Goal: Book appointment/travel/reservation

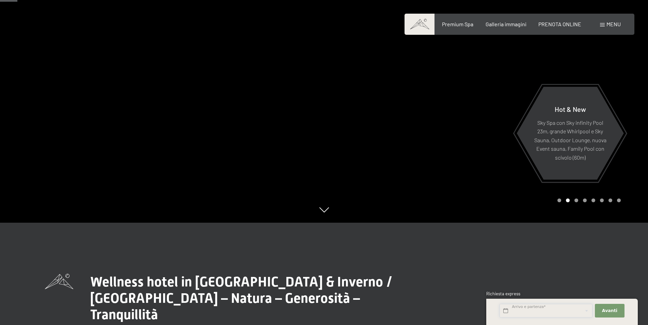
click at [541, 309] on input "text" at bounding box center [546, 311] width 93 height 14
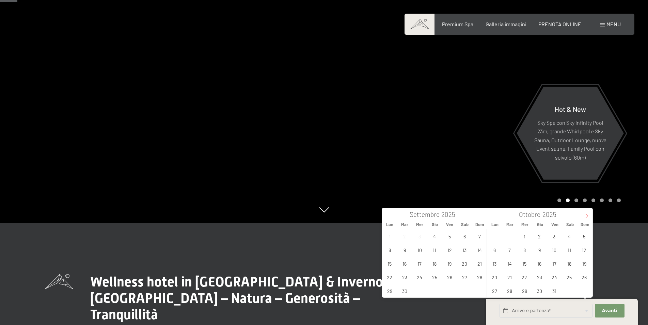
click at [587, 217] on icon at bounding box center [587, 215] width 5 height 5
click at [586, 217] on icon at bounding box center [587, 215] width 5 height 5
click at [586, 278] on span "28" at bounding box center [584, 276] width 13 height 13
type input "Dom. 28/12/2025"
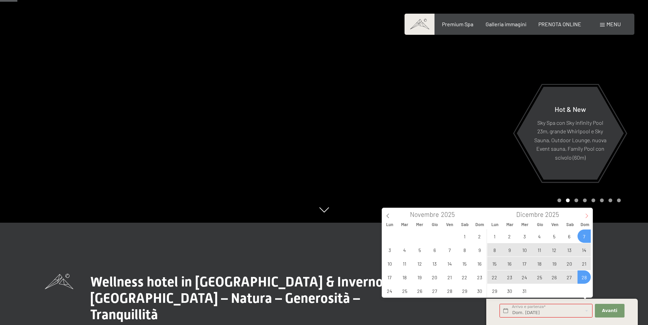
click at [587, 215] on icon at bounding box center [587, 216] width 2 height 4
type input "2026"
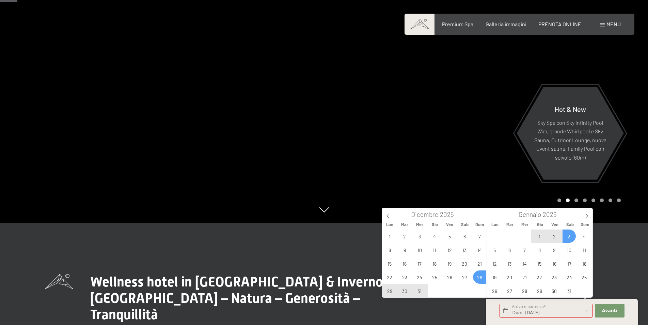
click at [570, 236] on span "3" at bounding box center [569, 235] width 13 height 13
type input "Dom. 28/12/2025 - Sab. 03/01/2026"
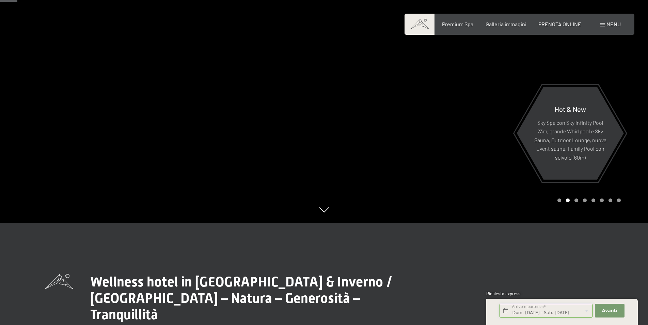
scroll to position [0, 0]
click at [614, 311] on span "Avanti" at bounding box center [609, 310] width 15 height 6
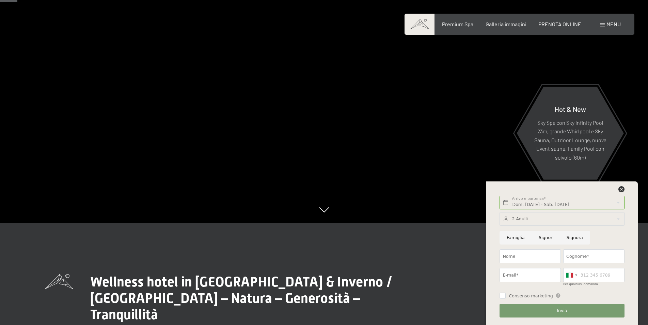
click at [529, 218] on div at bounding box center [562, 219] width 125 height 14
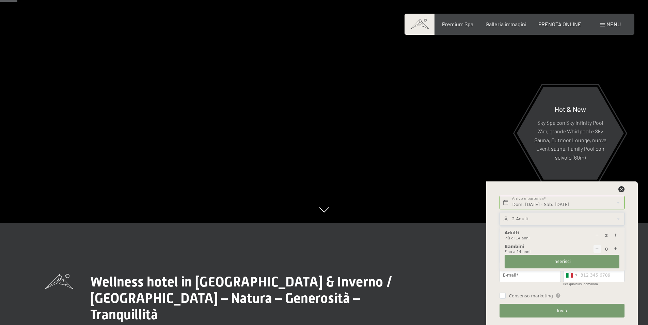
click at [616, 249] on icon at bounding box center [616, 249] width 4 height 4
type input "1"
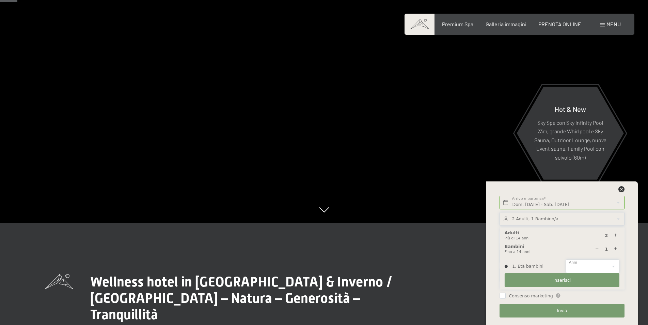
click at [613, 265] on select "0 1 2 3 4 5 6 7 8 9 10 11 12 13 14" at bounding box center [592, 266] width 53 height 14
select select "7"
click at [566, 259] on select "0 1 2 3 4 5 6 7 8 9 10 11 12 13 14" at bounding box center [592, 266] width 53 height 14
click at [557, 281] on span "Inserisci" at bounding box center [563, 280] width 18 height 6
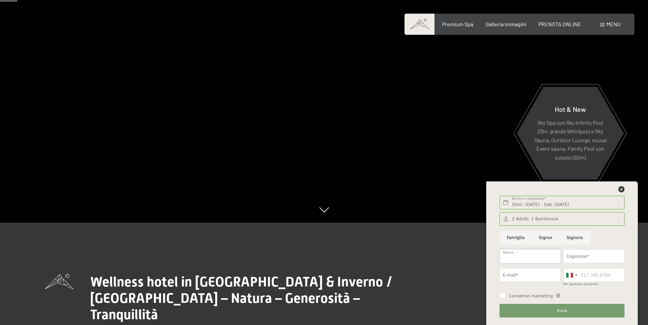
click at [530, 256] on input "Nome" at bounding box center [530, 256] width 61 height 14
type input "Simone"
click at [589, 258] on input "Cognome*" at bounding box center [594, 256] width 61 height 14
type input "Follo"
click at [530, 277] on input "E-mail*" at bounding box center [530, 275] width 61 height 14
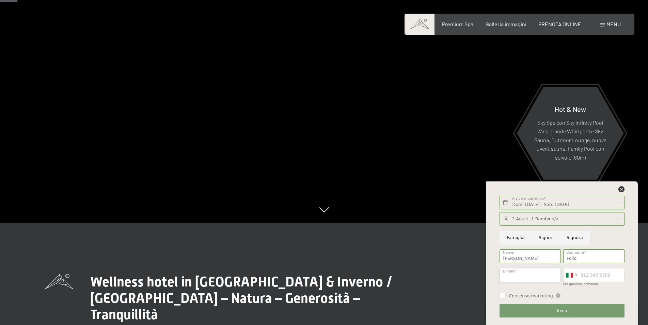
type input "simone.follo@bluewin.ch"
click at [590, 275] on input "Per qualsiasi domanda" at bounding box center [594, 275] width 61 height 14
click at [576, 274] on div at bounding box center [576, 274] width 2 height 1
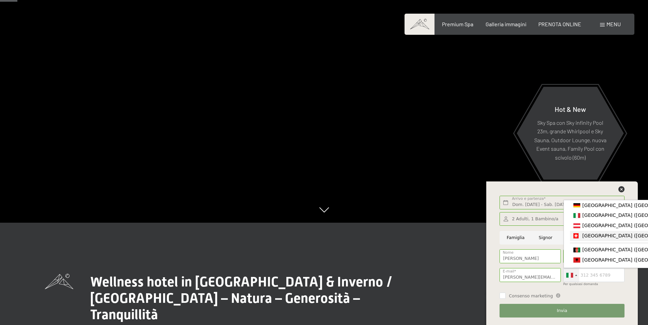
click at [592, 238] on span "[GEOGRAPHIC_DATA] ([GEOGRAPHIC_DATA])" at bounding box center [636, 235] width 106 height 5
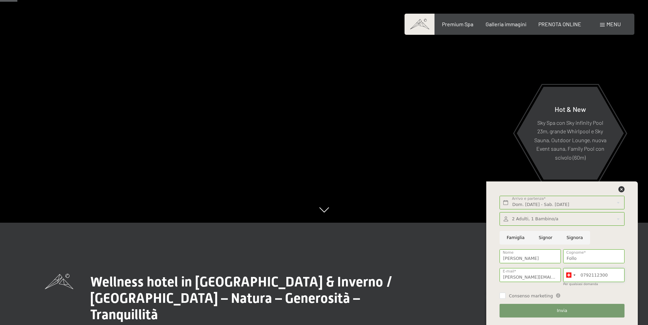
type input "0792112300"
click at [563, 308] on span "Invia" at bounding box center [562, 310] width 10 height 6
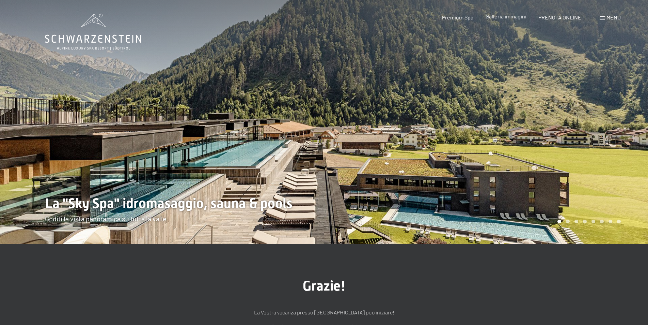
click at [505, 17] on span "Galleria immagini" at bounding box center [506, 16] width 41 height 6
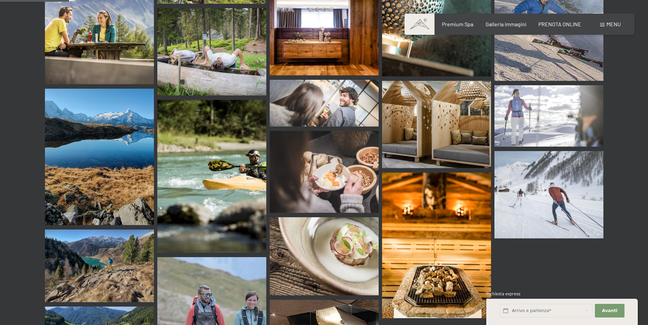
scroll to position [852, 0]
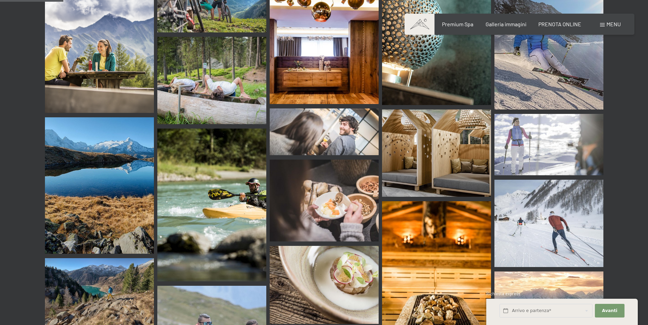
click at [604, 24] on span at bounding box center [602, 24] width 5 height 3
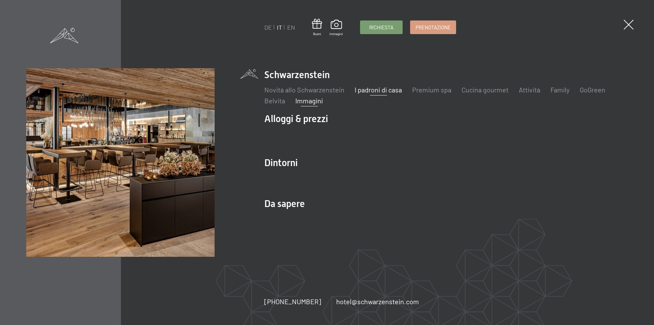
click at [367, 89] on link "I padroni di casa" at bounding box center [378, 90] width 47 height 8
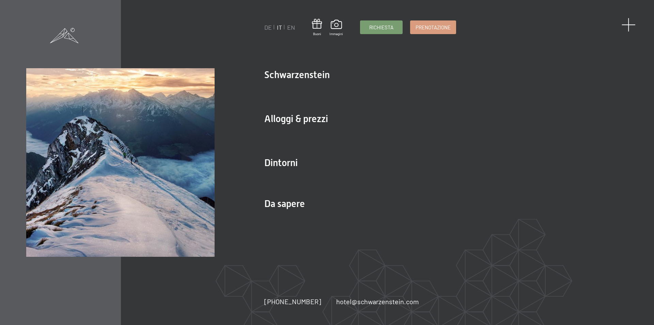
click at [628, 24] on span at bounding box center [629, 25] width 14 height 14
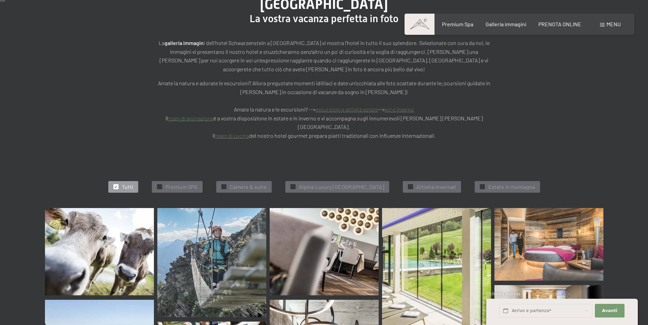
scroll to position [0, 0]
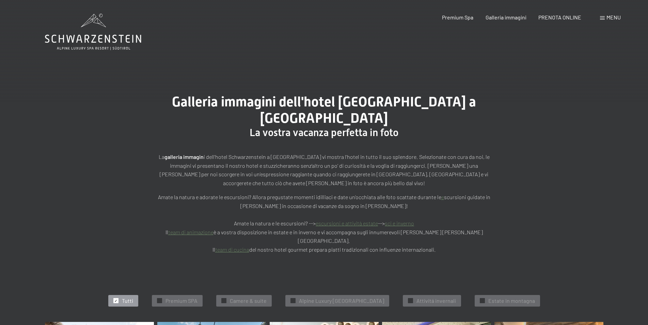
click at [596, 130] on div "Galleria immagini dell'hotel Schwarzenstein a Lutago La vostra vacanza perfetta…" at bounding box center [324, 173] width 648 height 211
click at [589, 71] on div "Galleria immagini dell'hotel Schwarzenstein a Lutago La vostra vacanza perfetta…" at bounding box center [324, 173] width 648 height 211
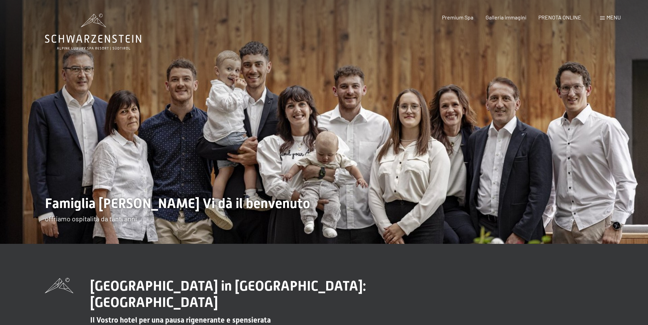
click at [616, 16] on span "Menu" at bounding box center [614, 17] width 14 height 6
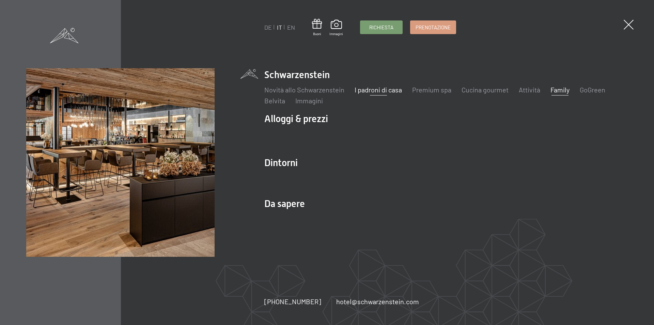
click at [560, 90] on link "Family" at bounding box center [560, 90] width 19 height 8
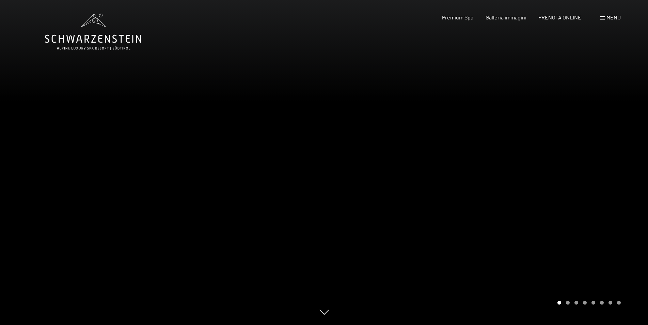
drag, startPoint x: 499, startPoint y: 184, endPoint x: 527, endPoint y: 132, distance: 58.9
click at [527, 132] on div at bounding box center [486, 162] width 324 height 325
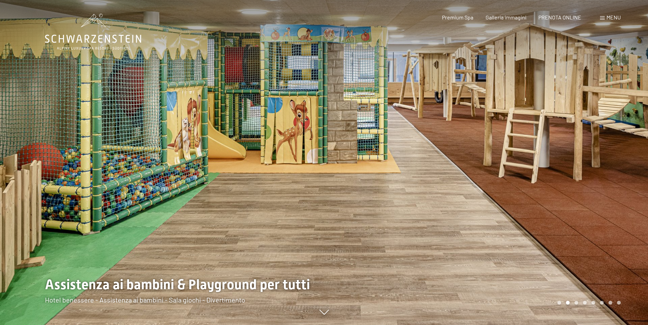
click at [307, 163] on div at bounding box center [162, 162] width 324 height 325
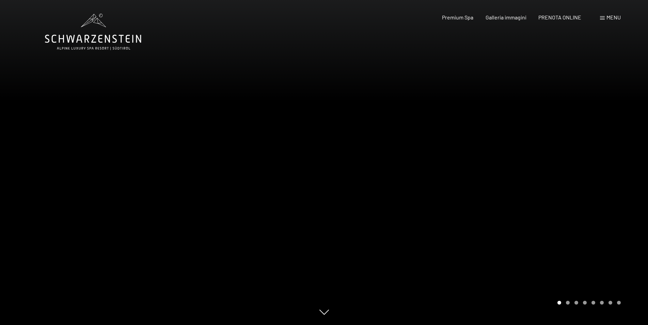
drag, startPoint x: 568, startPoint y: 168, endPoint x: 429, endPoint y: 165, distance: 139.0
click at [429, 166] on div at bounding box center [486, 162] width 324 height 325
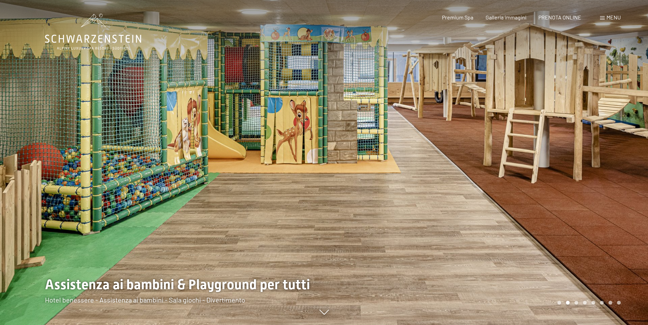
click at [599, 163] on div at bounding box center [486, 162] width 324 height 325
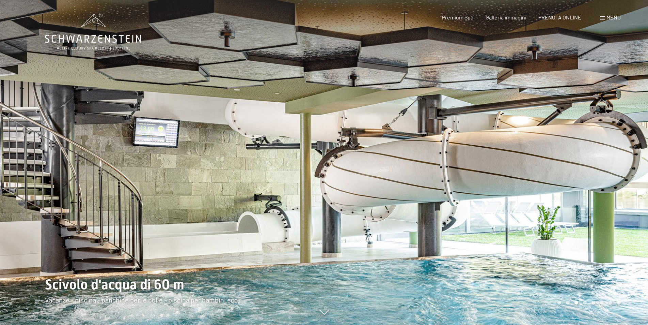
click at [601, 167] on div at bounding box center [486, 162] width 324 height 325
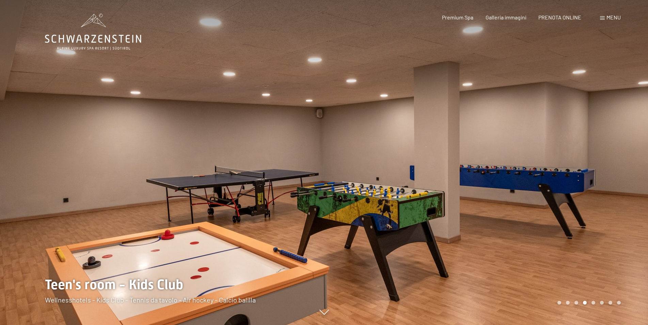
click at [600, 167] on div at bounding box center [486, 162] width 324 height 325
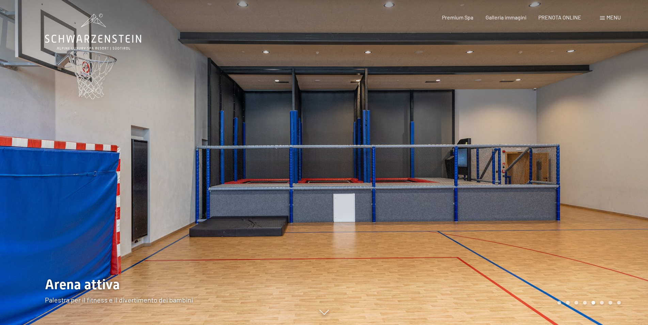
click at [600, 167] on div at bounding box center [486, 162] width 324 height 325
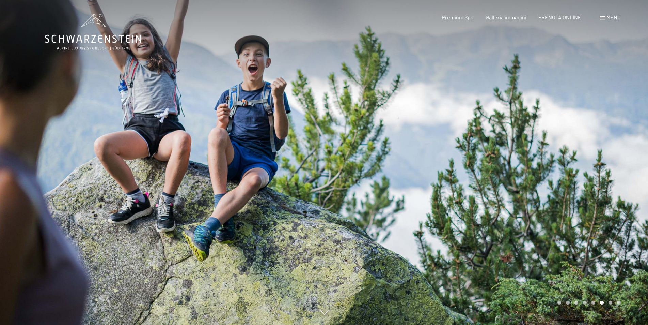
click at [600, 167] on div at bounding box center [486, 162] width 324 height 325
